Goal: Task Accomplishment & Management: Use online tool/utility

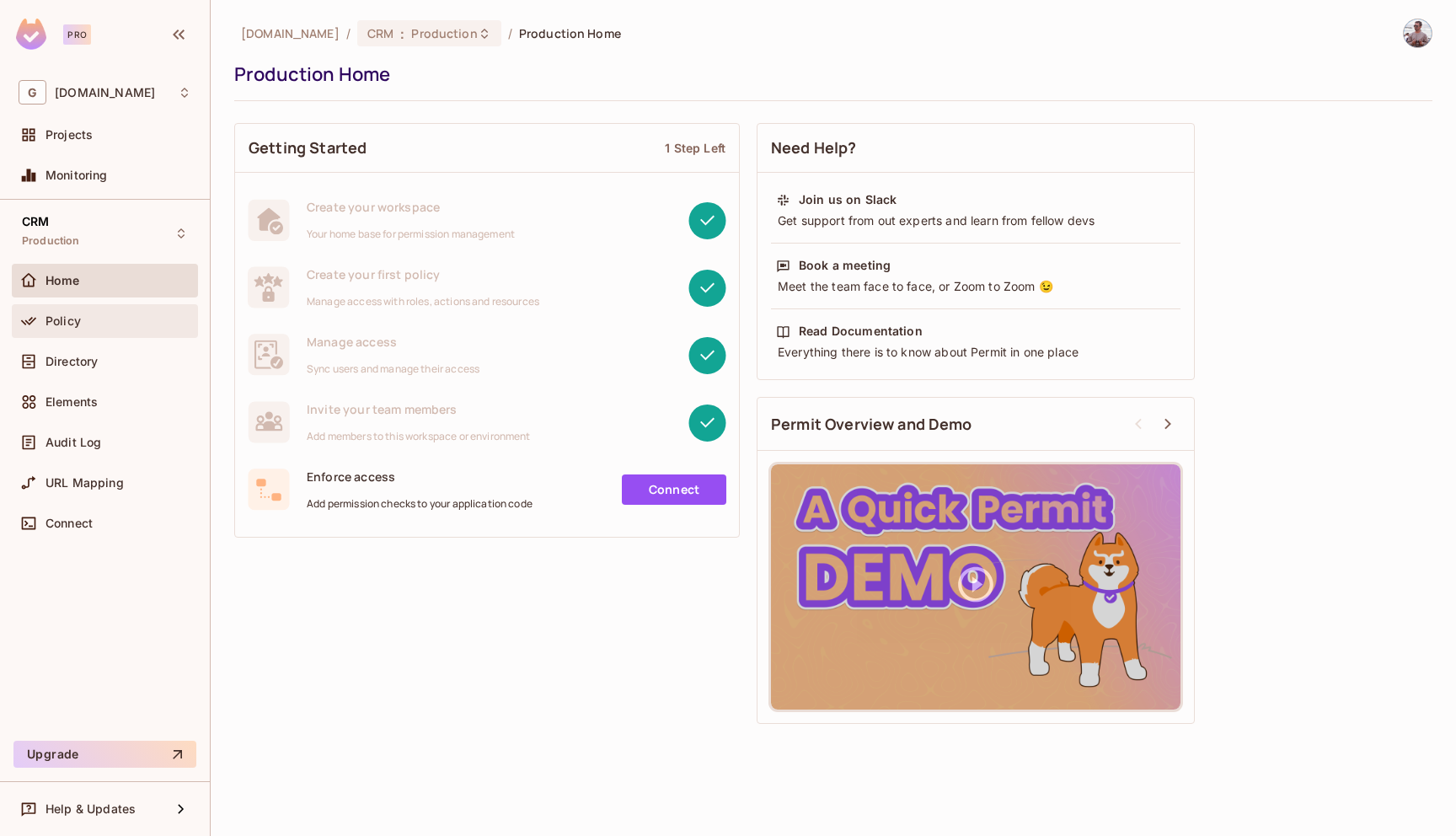
click at [112, 323] on div "Policy" at bounding box center [118, 321] width 146 height 13
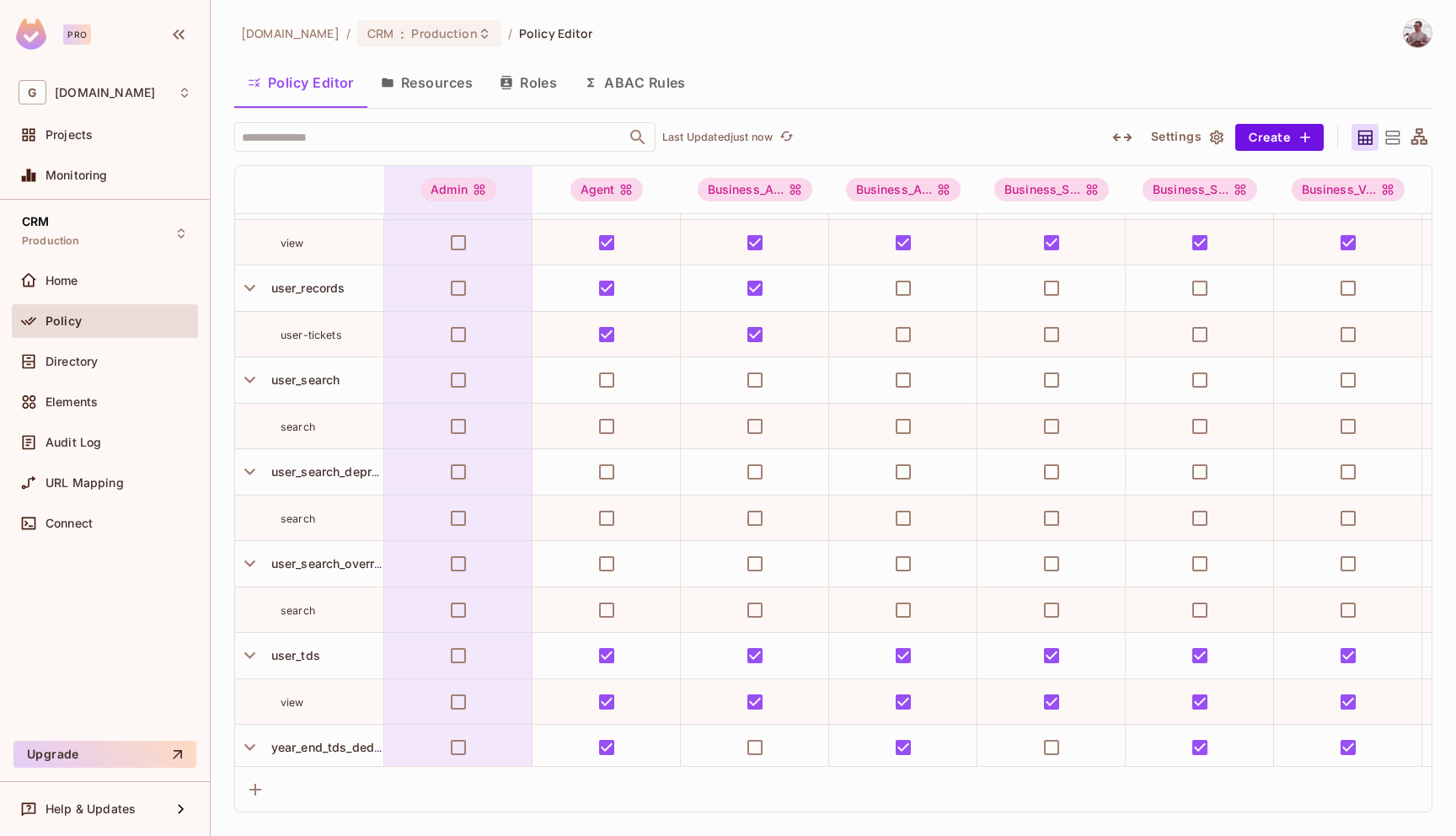
scroll to position [5082, 0]
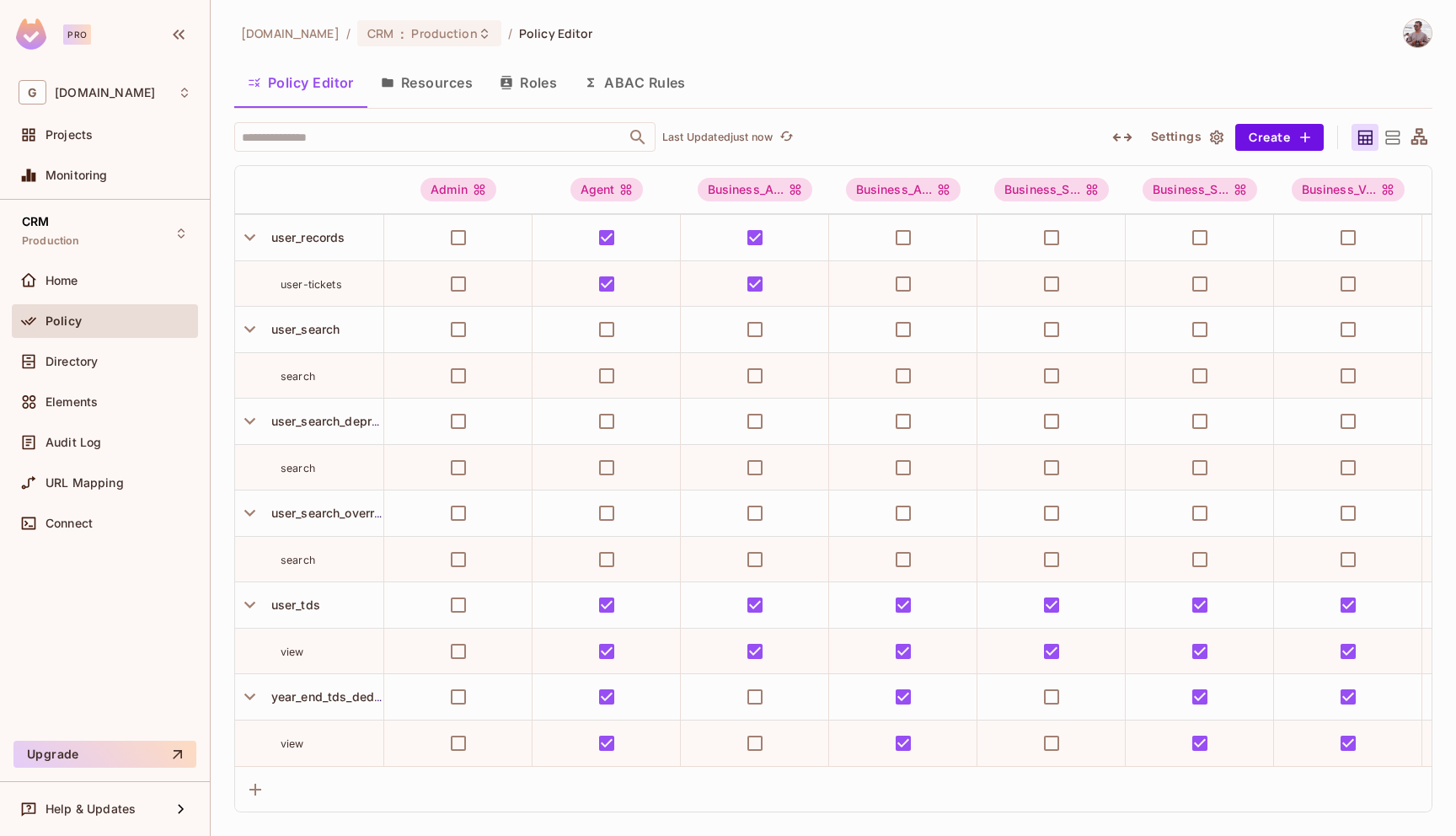
click at [414, 153] on div "​ Last Updated just now Settings Create Admin Agent Business_A... Business_A...…" at bounding box center [832, 467] width 1198 height 690
click at [414, 132] on input "text" at bounding box center [430, 137] width 385 height 30
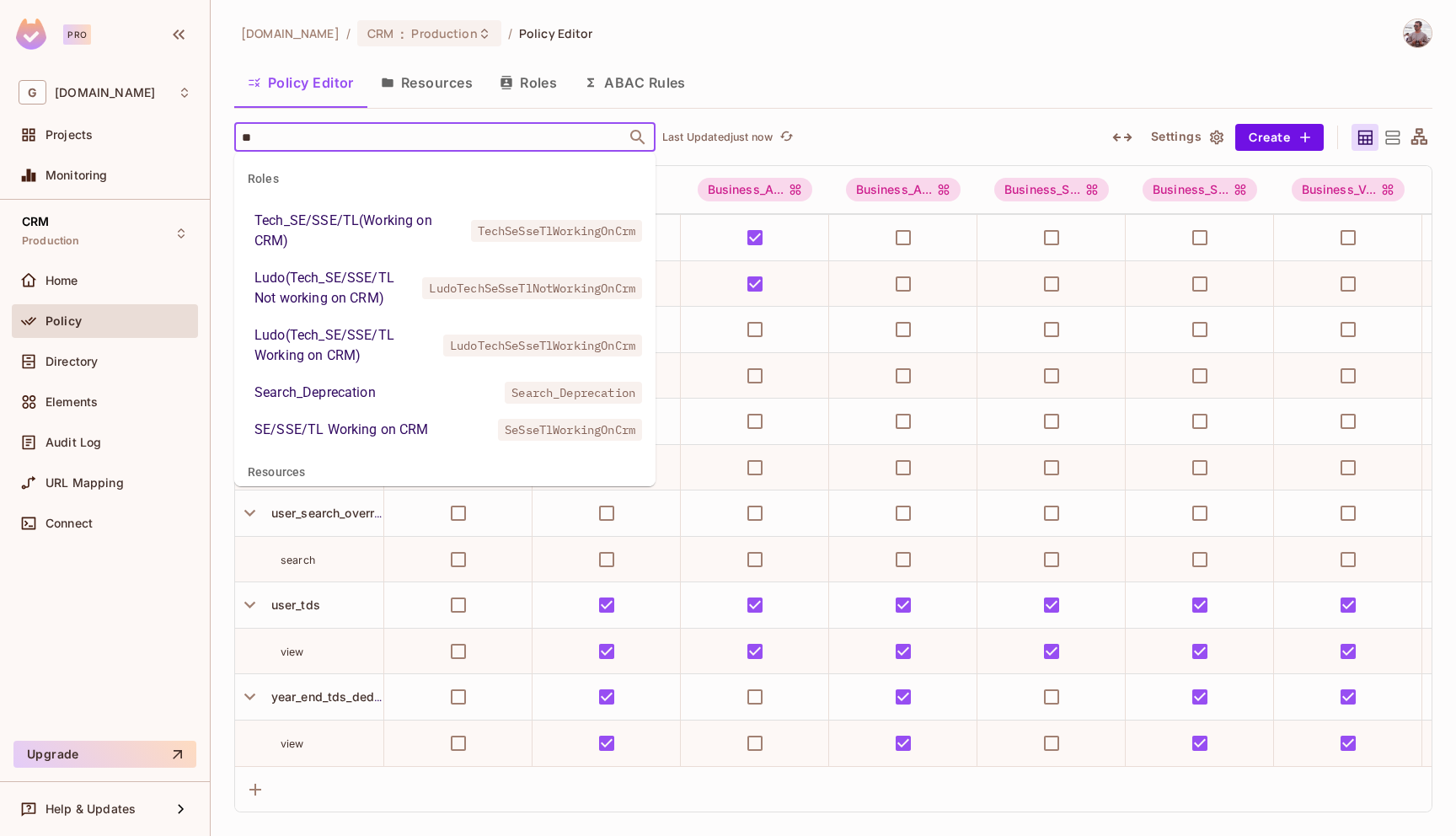
type input "***"
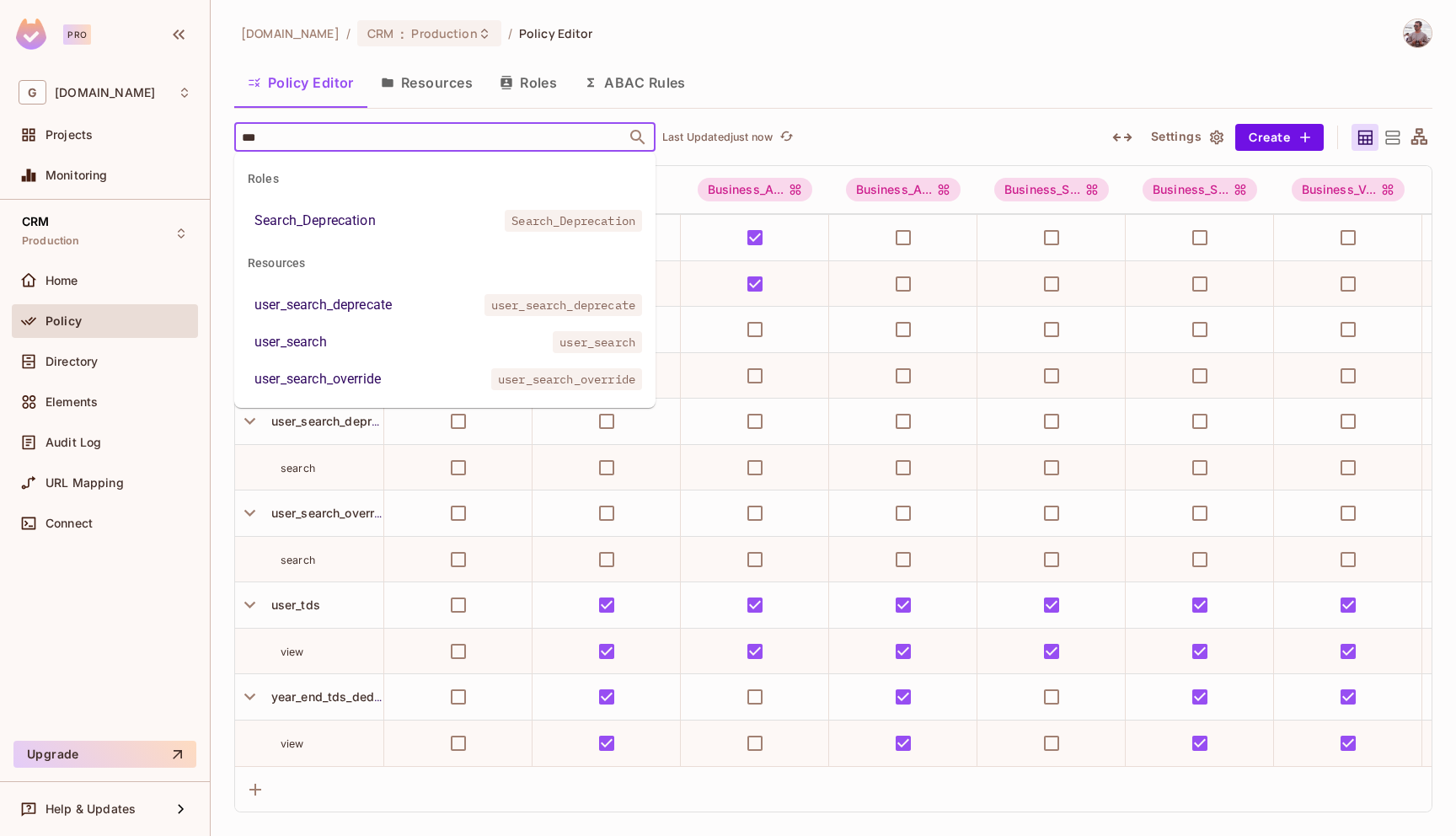
click at [384, 209] on li "Search_Deprecation Search_Deprecation" at bounding box center [445, 221] width 421 height 31
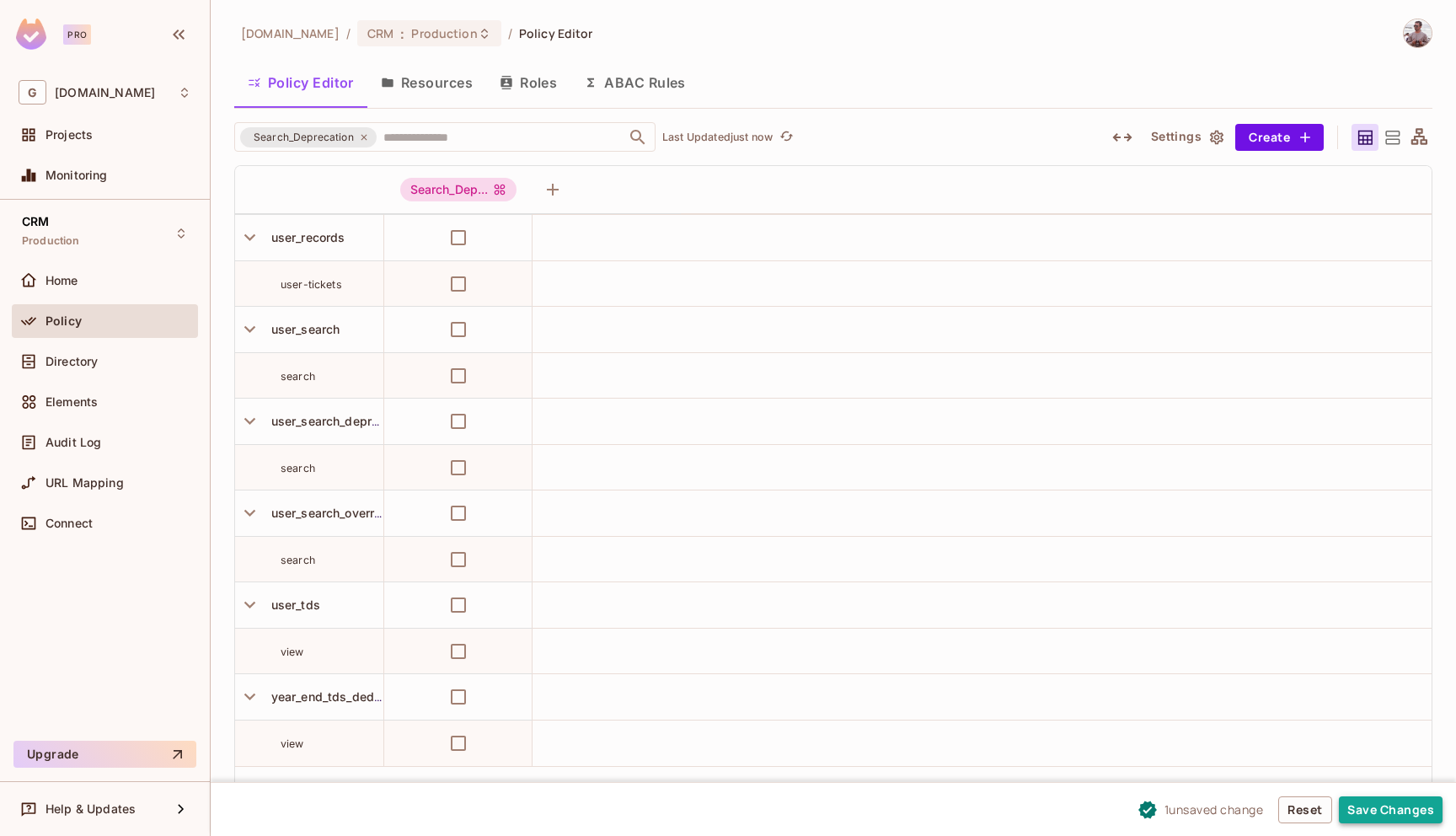
click at [1378, 809] on button "Save Changes" at bounding box center [1392, 810] width 104 height 27
